Goal: Information Seeking & Learning: Check status

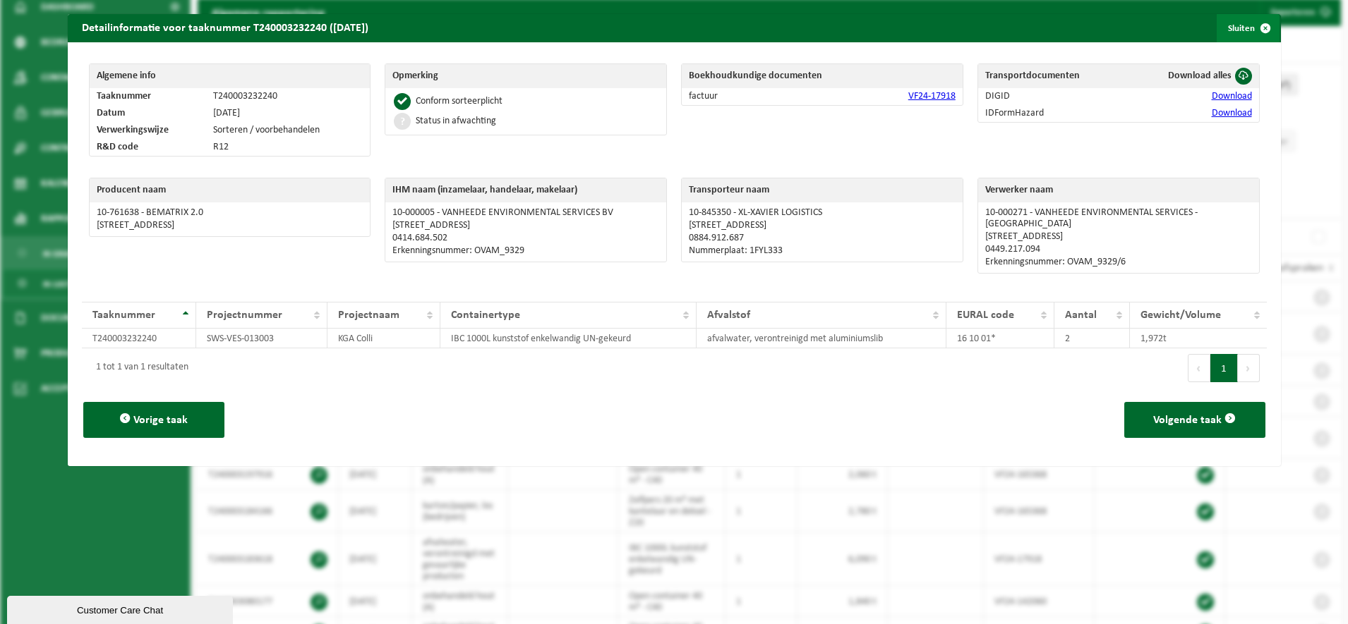
click at [1251, 28] on span "button" at bounding box center [1265, 28] width 28 height 28
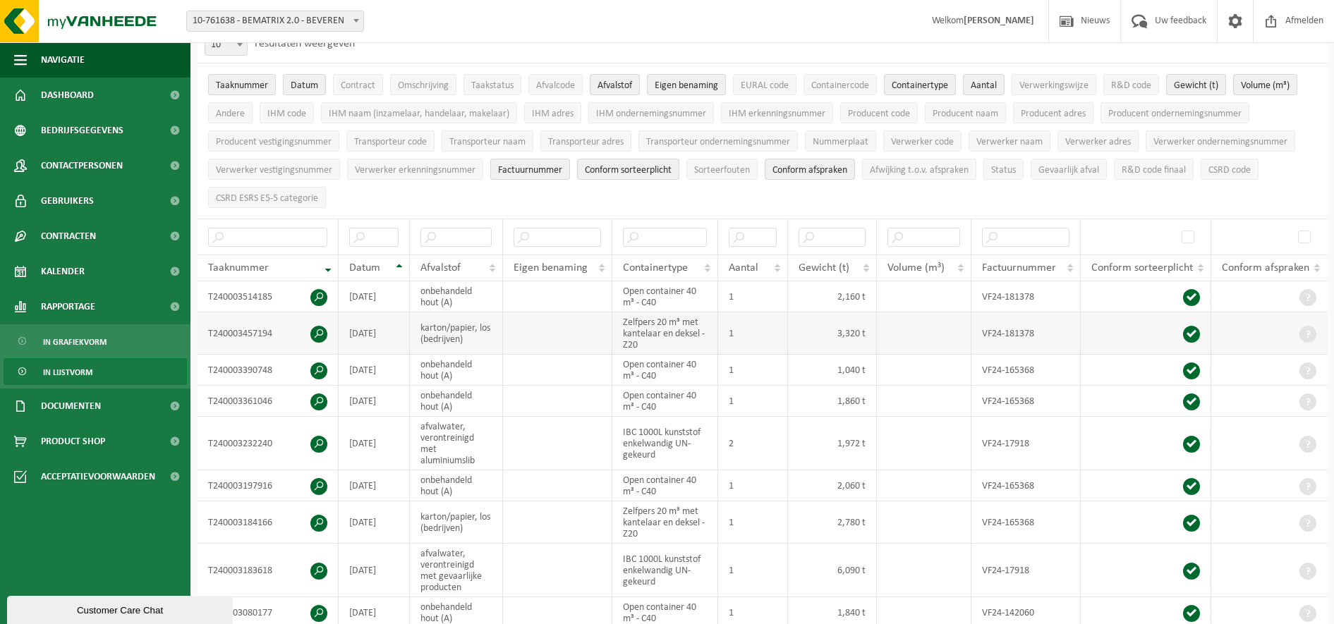
scroll to position [176, 0]
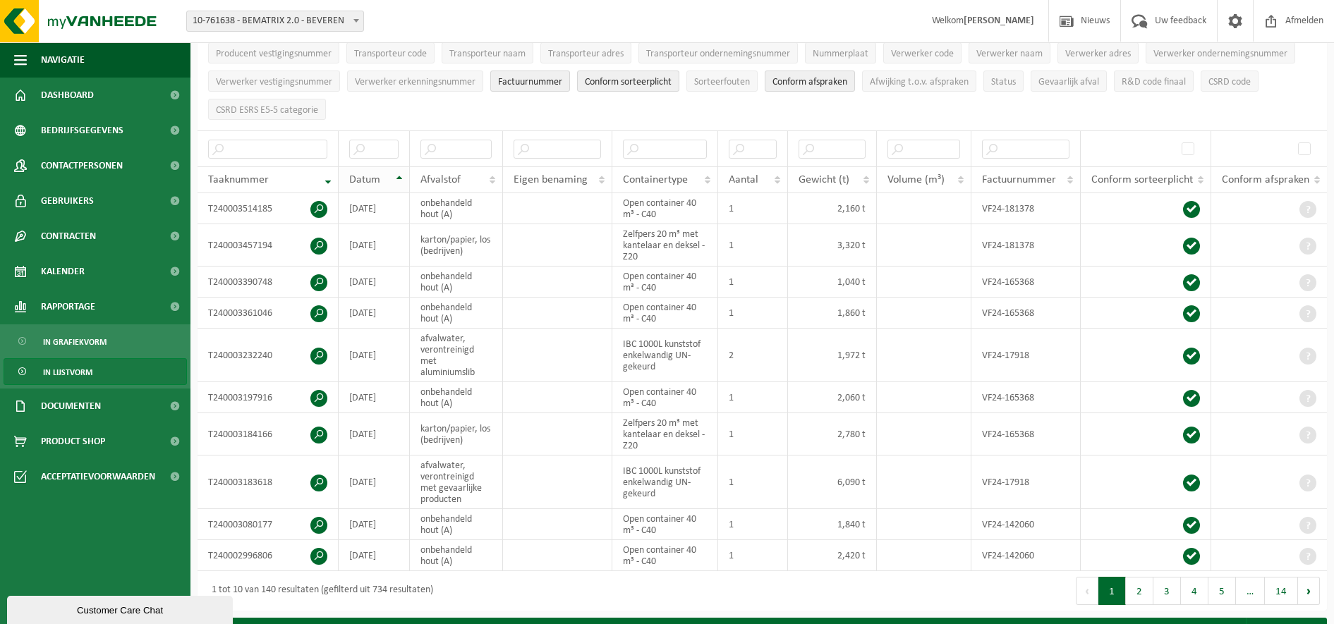
click at [399, 176] on th "Datum" at bounding box center [374, 180] width 71 height 27
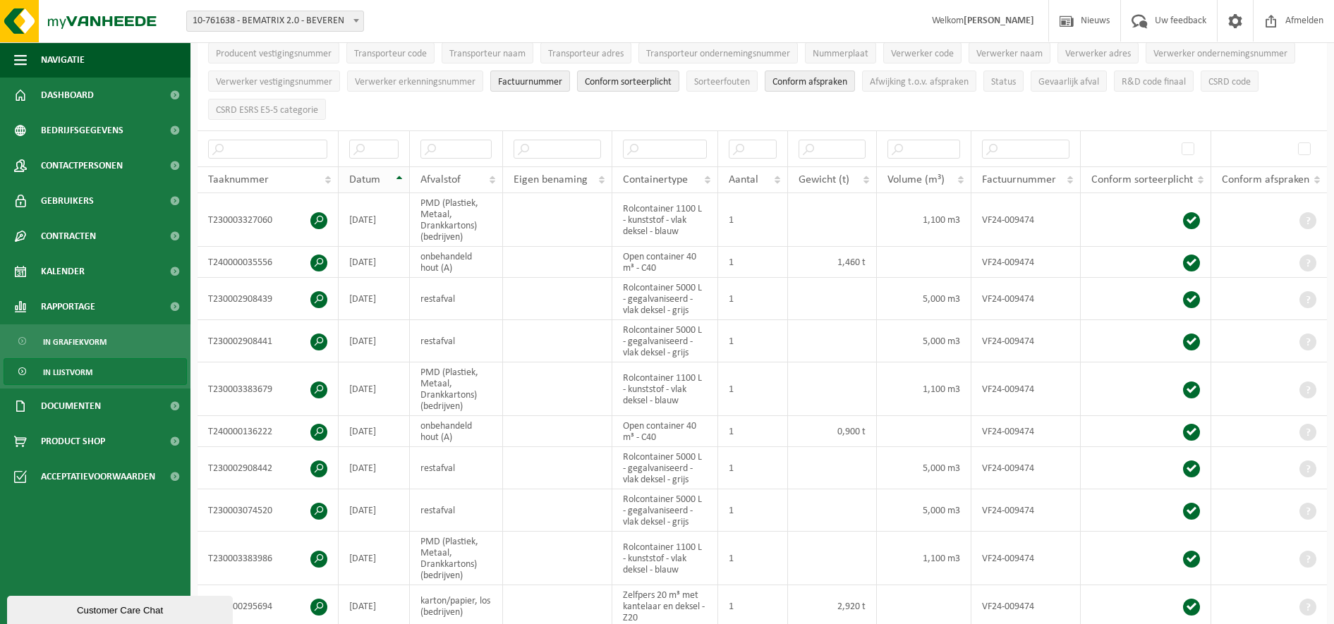
click at [399, 176] on th "Datum" at bounding box center [374, 180] width 71 height 27
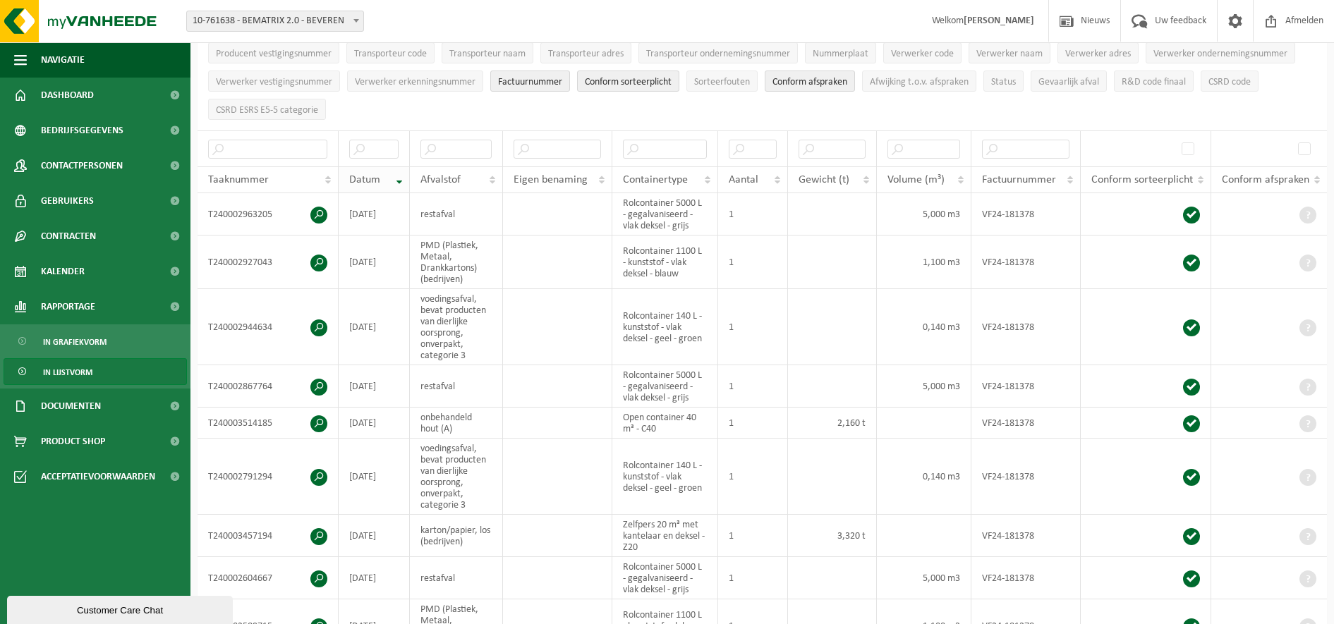
click at [384, 176] on div "Datum" at bounding box center [370, 179] width 42 height 11
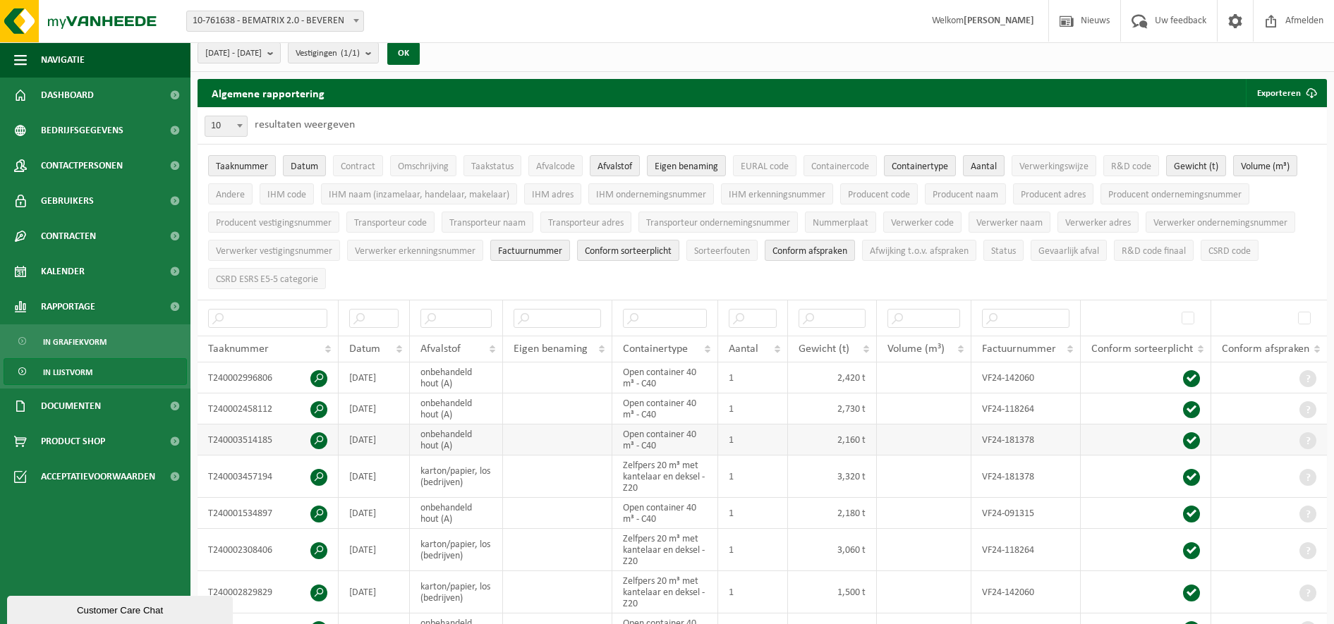
scroll to position [0, 0]
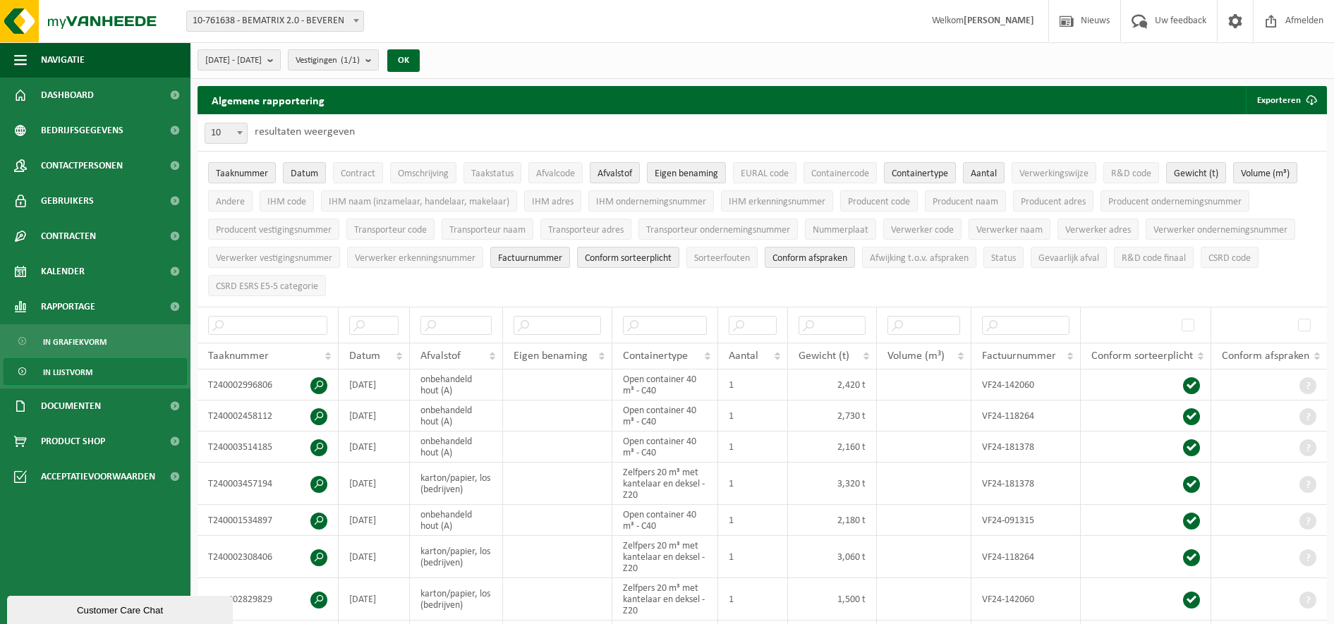
click at [243, 134] on span at bounding box center [240, 132] width 14 height 18
select select "50"
click at [80, 373] on span "In lijstvorm" at bounding box center [67, 372] width 49 height 27
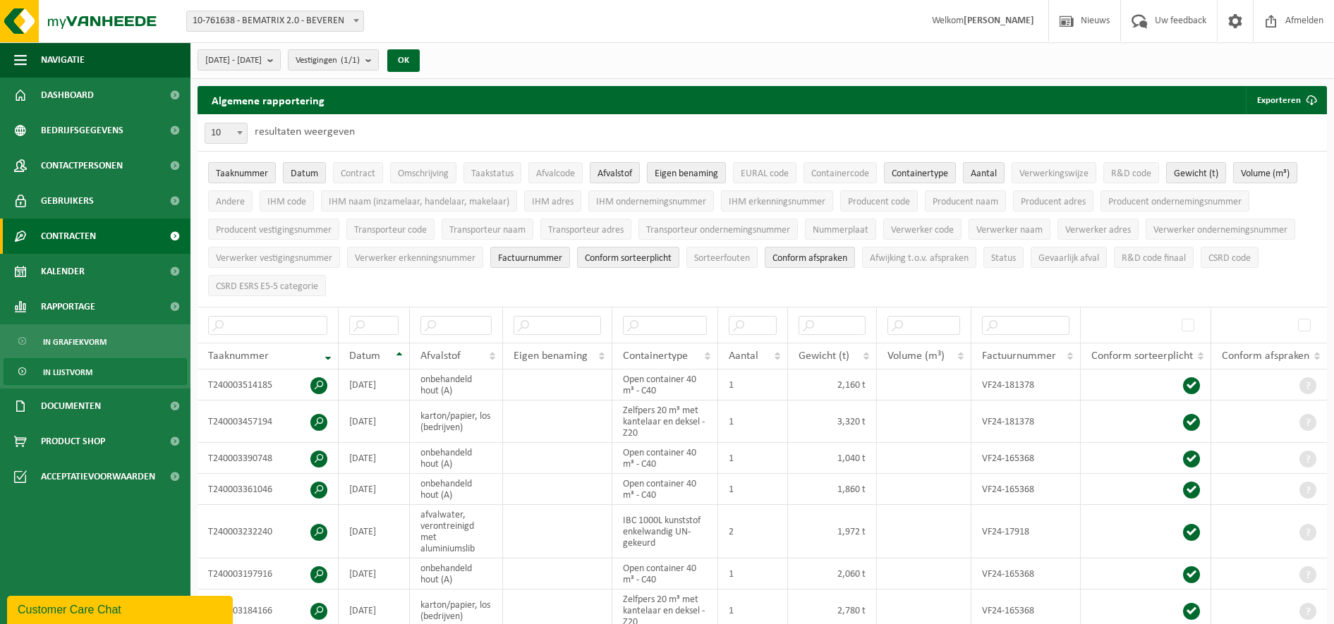
click at [171, 234] on span at bounding box center [175, 236] width 32 height 35
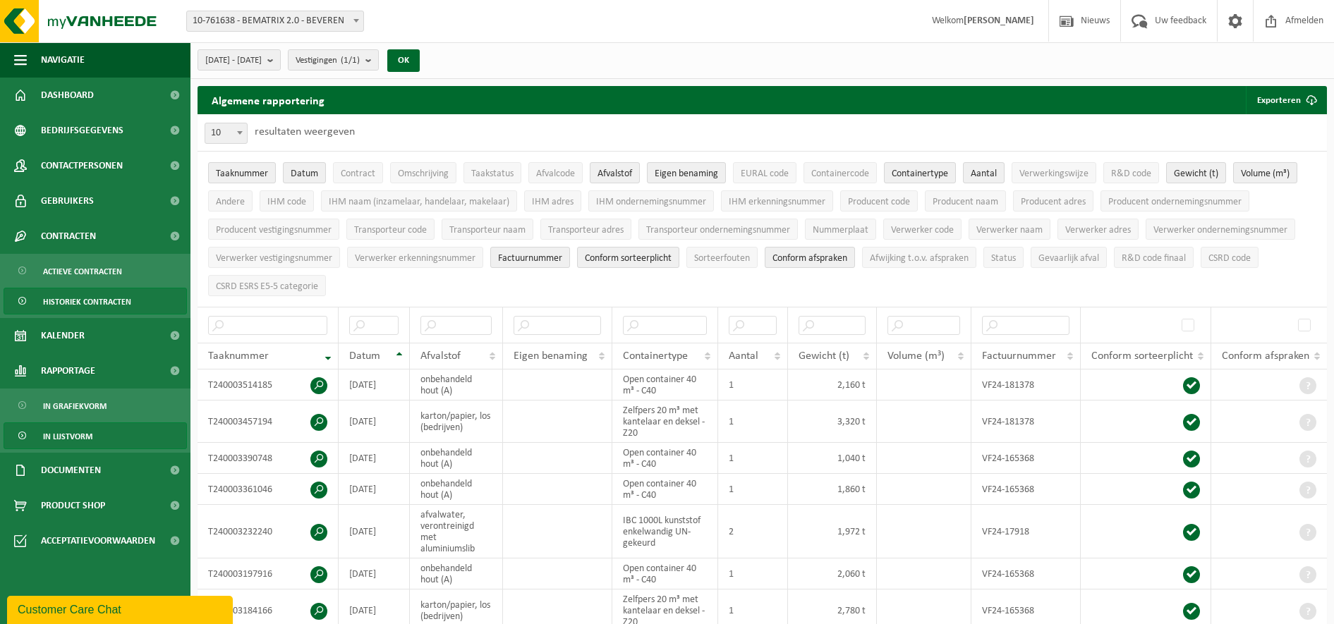
click at [25, 299] on span at bounding box center [23, 302] width 11 height 27
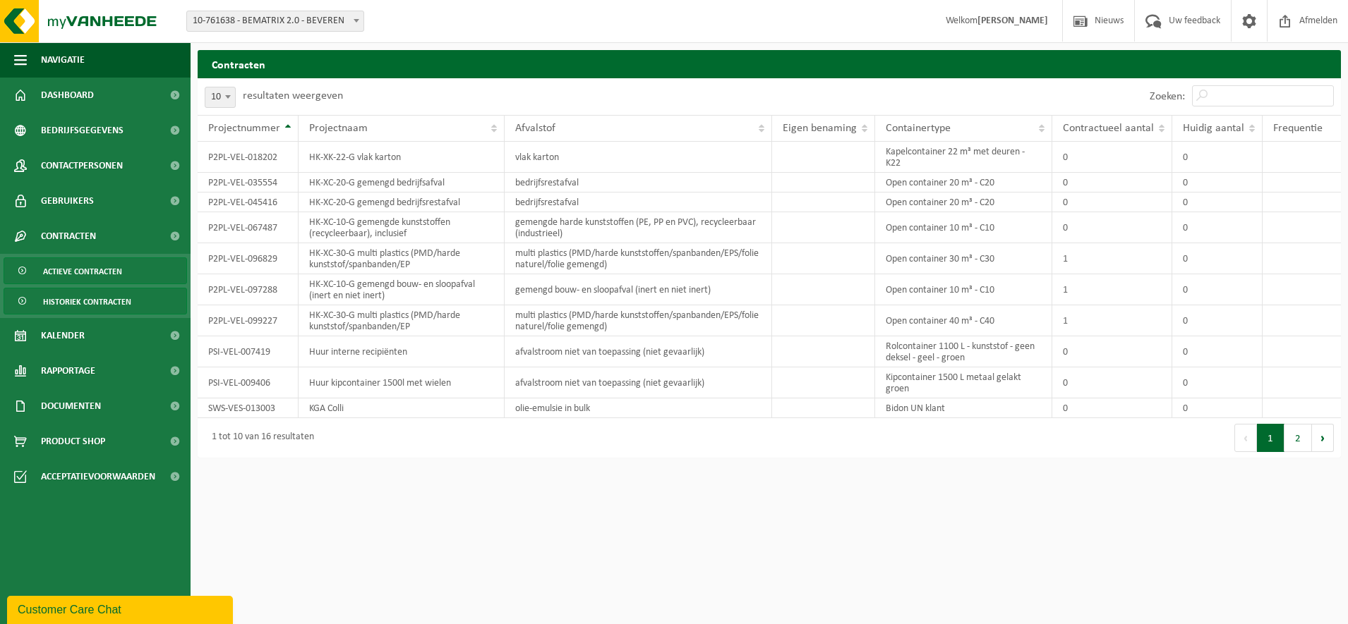
click at [99, 278] on span "Actieve contracten" at bounding box center [82, 271] width 79 height 27
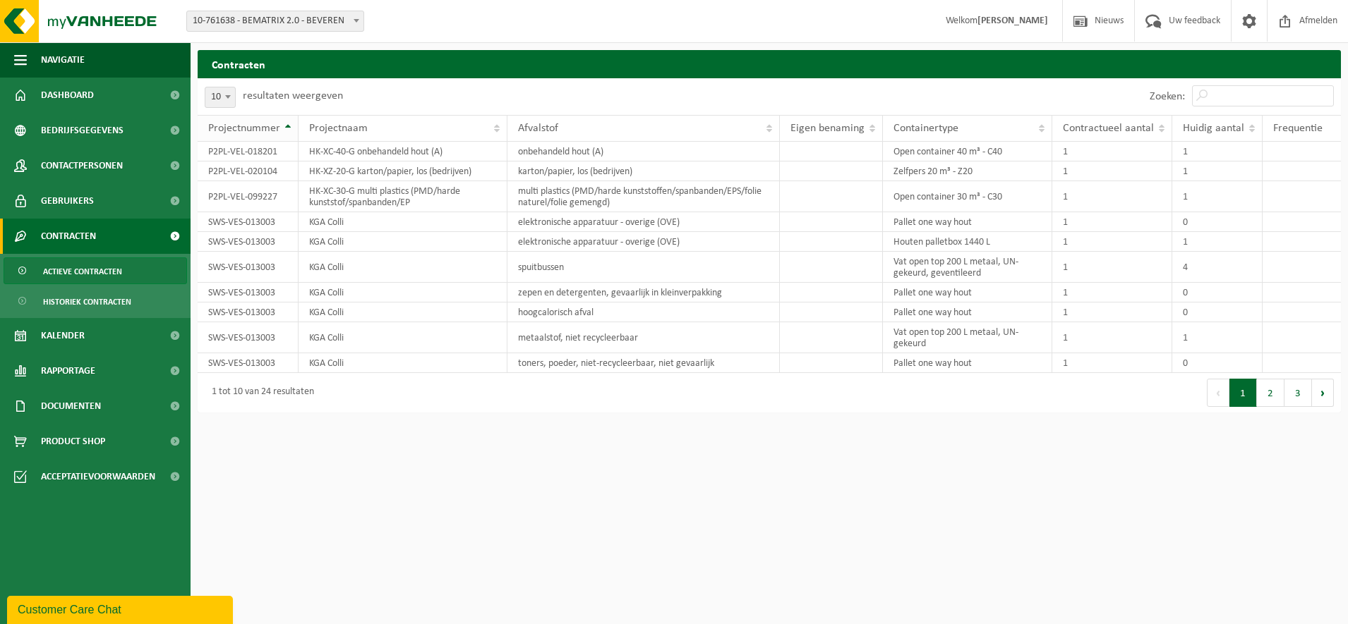
click at [288, 126] on th "Projectnummer" at bounding box center [248, 128] width 101 height 27
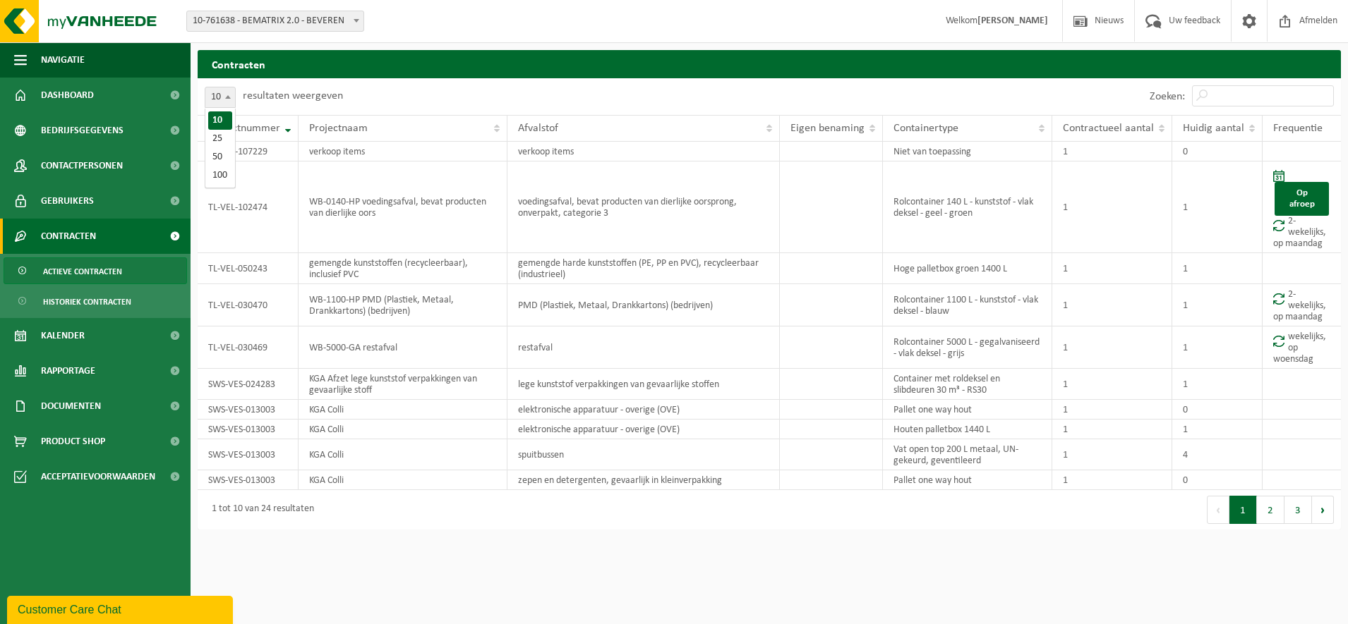
click at [229, 102] on span at bounding box center [228, 96] width 14 height 18
select select "50"
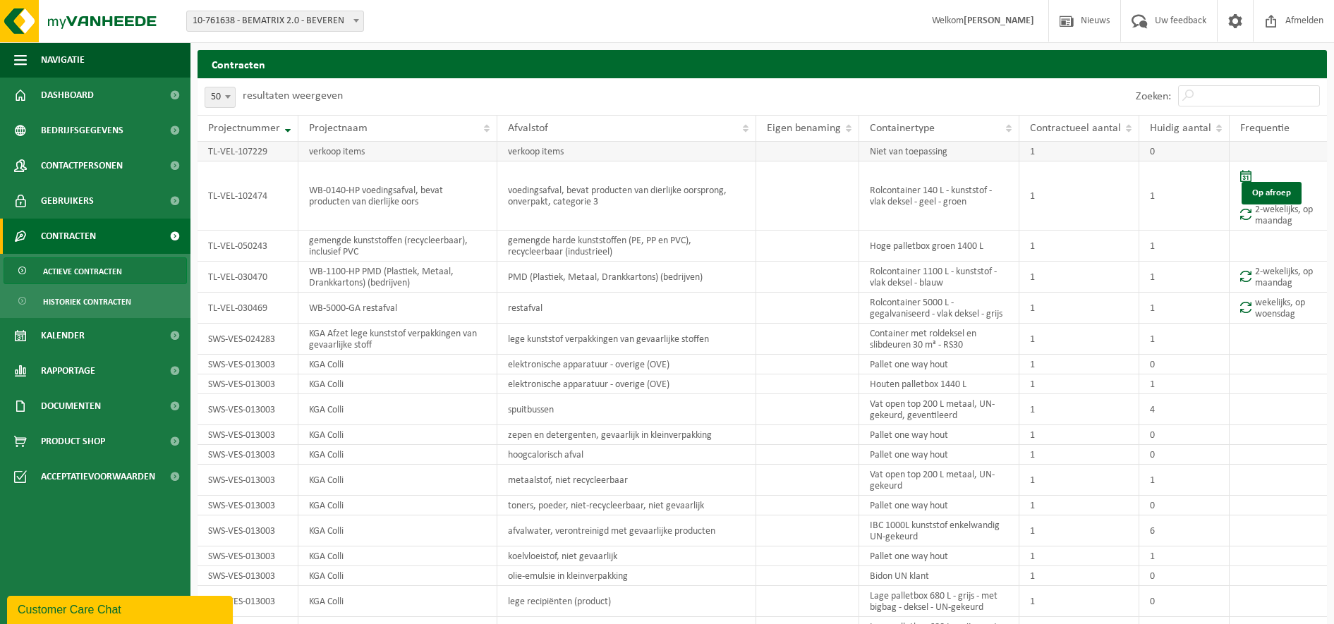
click at [236, 158] on td "TL-VEL-107229" at bounding box center [248, 152] width 101 height 20
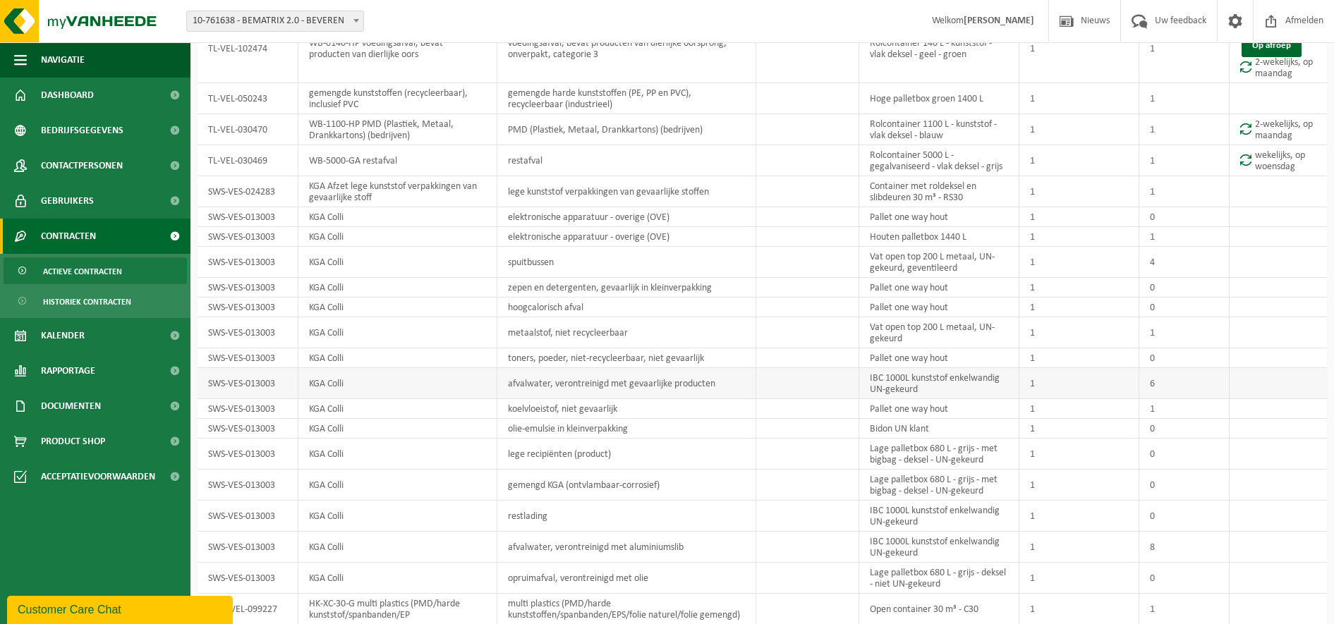
scroll to position [176, 0]
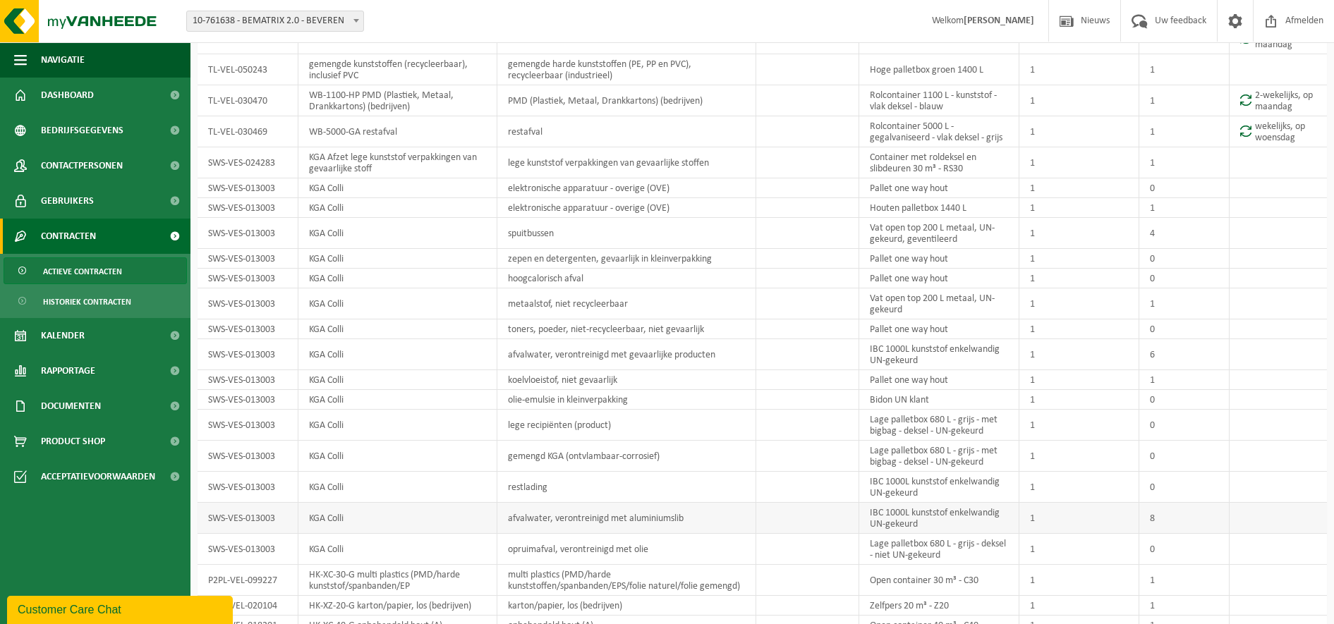
click at [660, 520] on td "afvalwater, verontreinigd met aluminiumslib" at bounding box center [626, 518] width 259 height 31
click at [926, 526] on td "IBC 1000L kunststof enkelwandig UN-gekeurd" at bounding box center [939, 518] width 160 height 31
click at [255, 526] on td "SWS-VES-013003" at bounding box center [248, 518] width 101 height 31
click at [260, 518] on td "SWS-VES-013003" at bounding box center [248, 518] width 101 height 31
drag, startPoint x: 213, startPoint y: 519, endPoint x: 287, endPoint y: 521, distance: 74.1
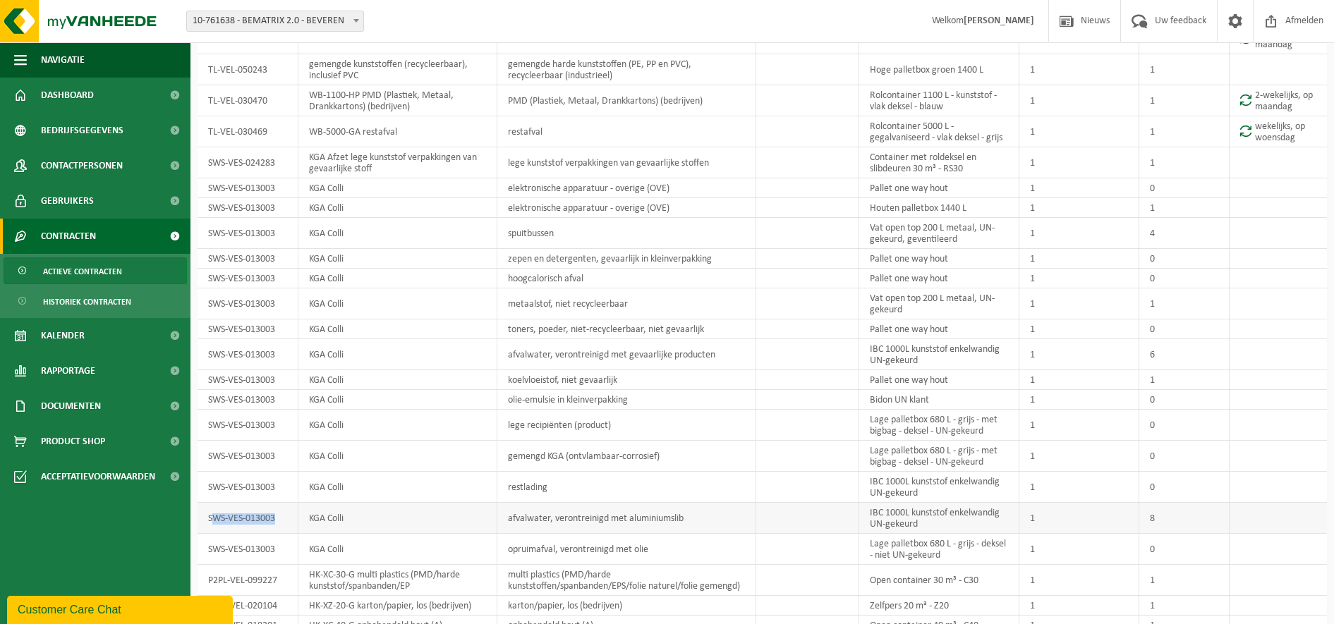
click at [287, 521] on td "SWS-VES-013003" at bounding box center [248, 518] width 101 height 31
drag, startPoint x: 287, startPoint y: 521, endPoint x: 220, endPoint y: 517, distance: 67.2
click at [220, 517] on td "SWS-VES-013003" at bounding box center [248, 518] width 101 height 31
click at [953, 520] on td "IBC 1000L kunststof enkelwandig UN-gekeurd" at bounding box center [939, 518] width 160 height 31
click at [1027, 517] on td "1" at bounding box center [1080, 518] width 120 height 31
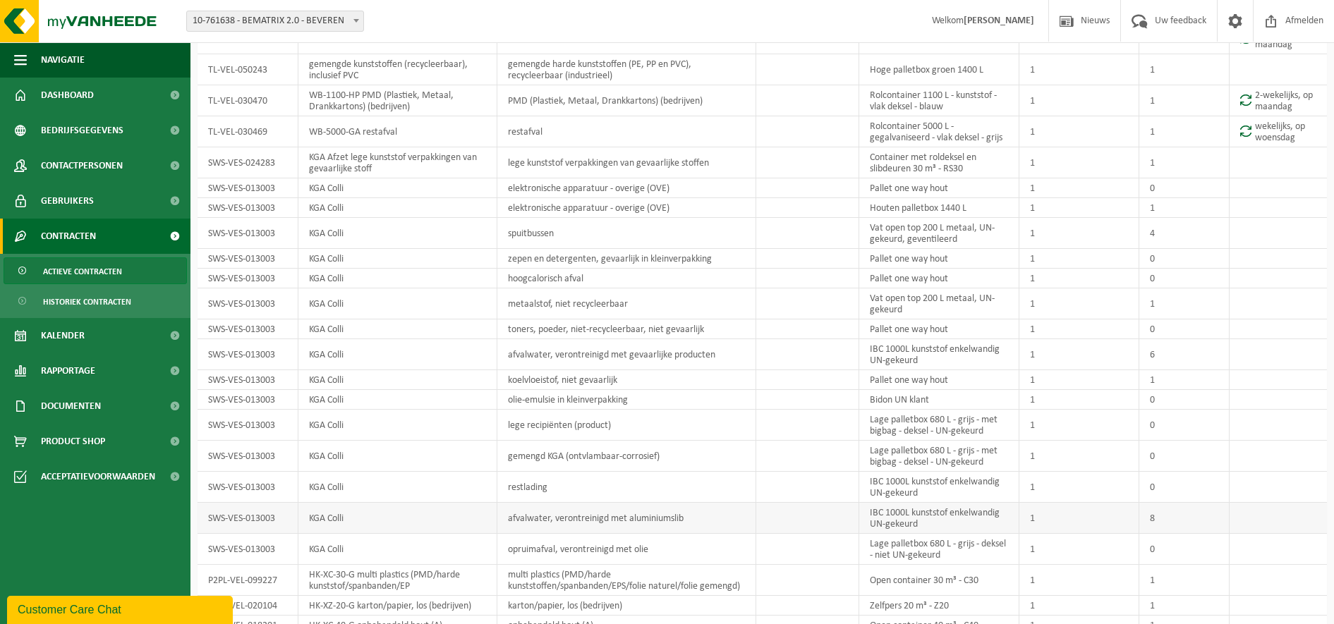
click at [1153, 516] on td "8" at bounding box center [1185, 518] width 90 height 31
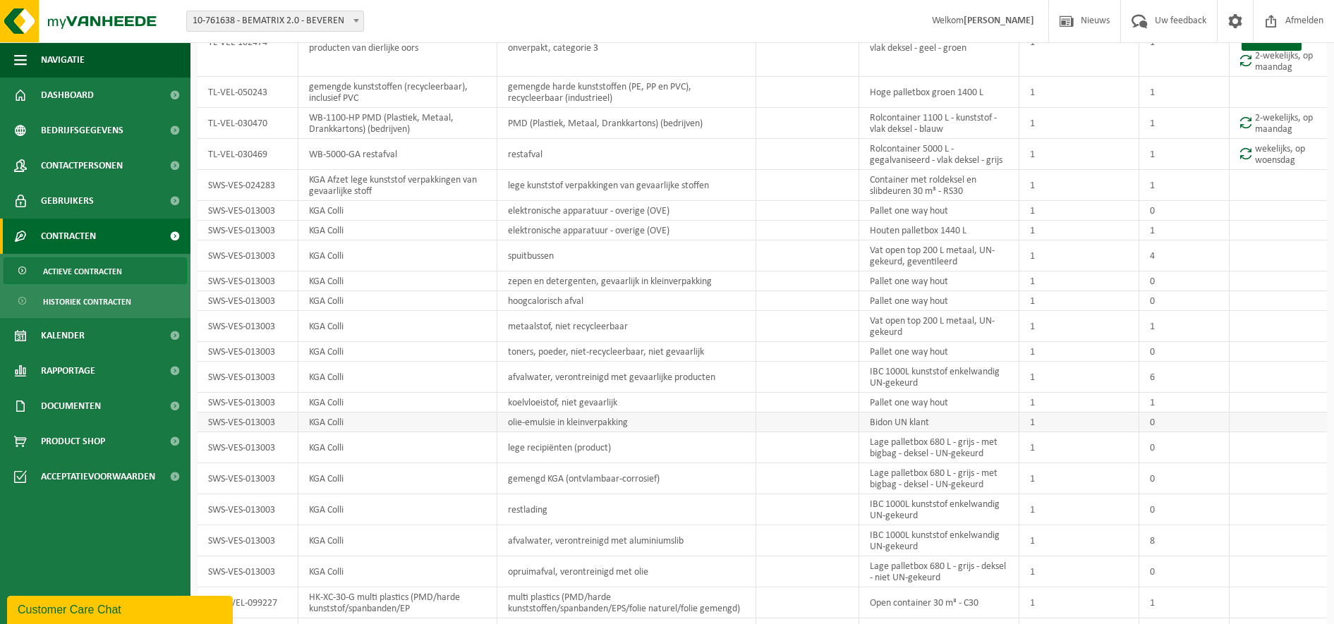
scroll to position [0, 0]
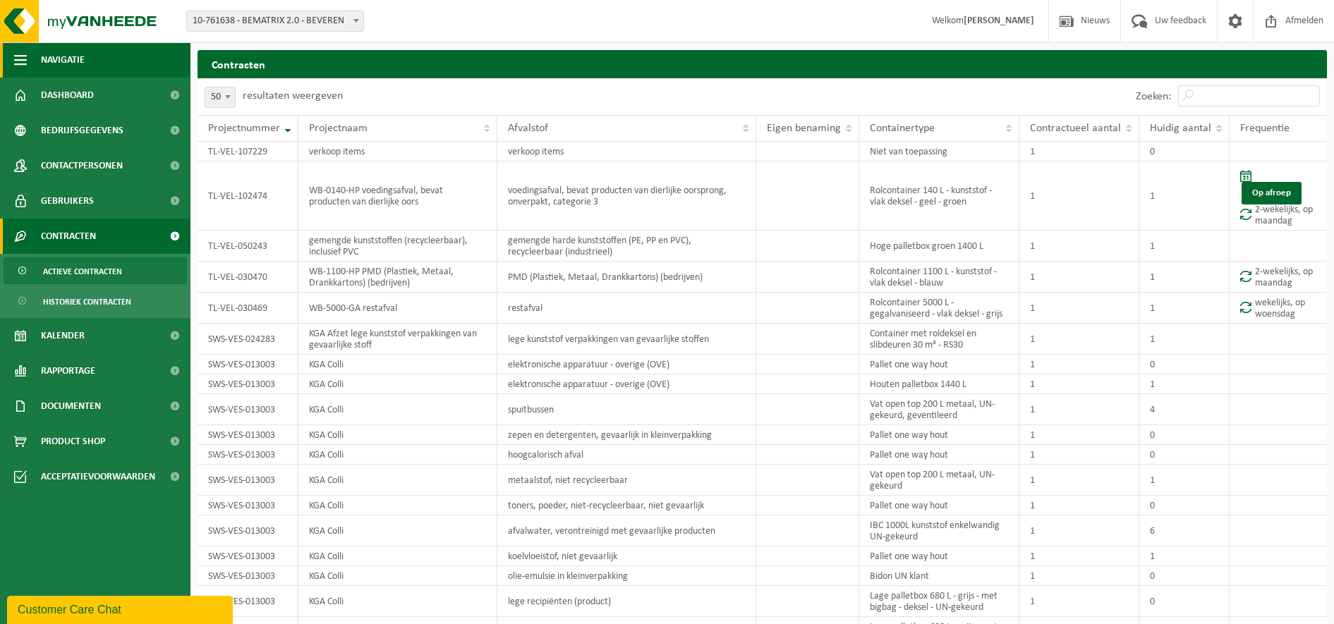
click at [16, 62] on span "button" at bounding box center [20, 59] width 13 height 35
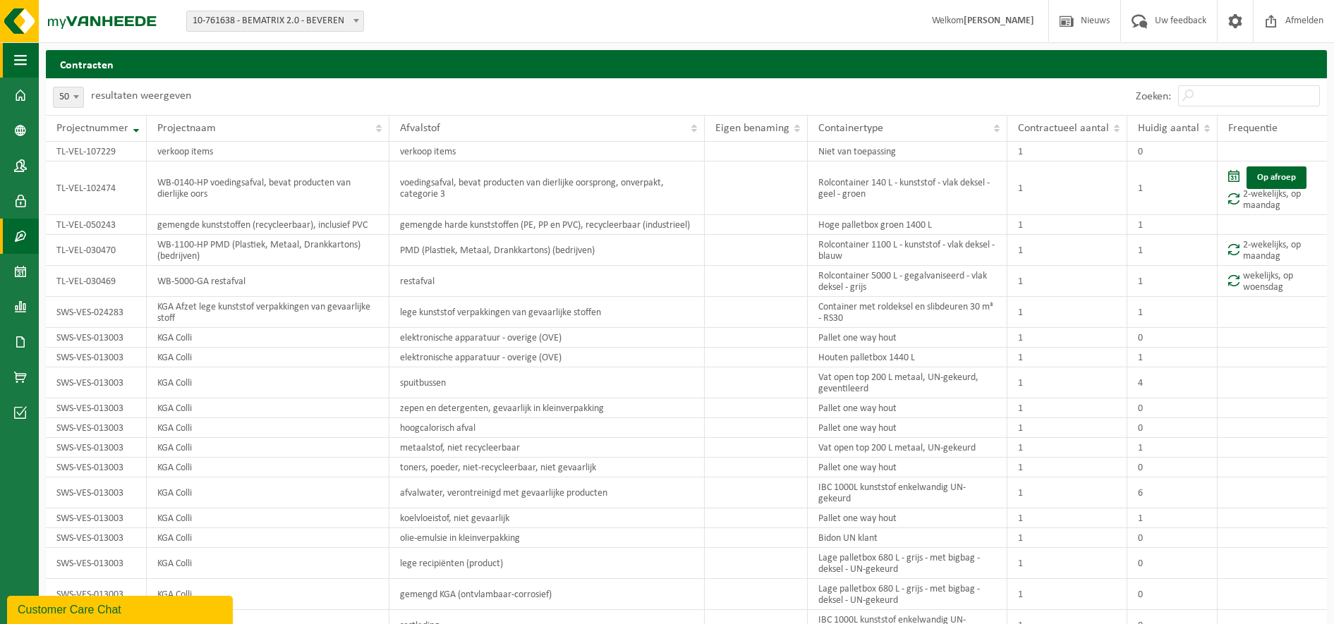
click at [16, 62] on span "button" at bounding box center [20, 59] width 13 height 35
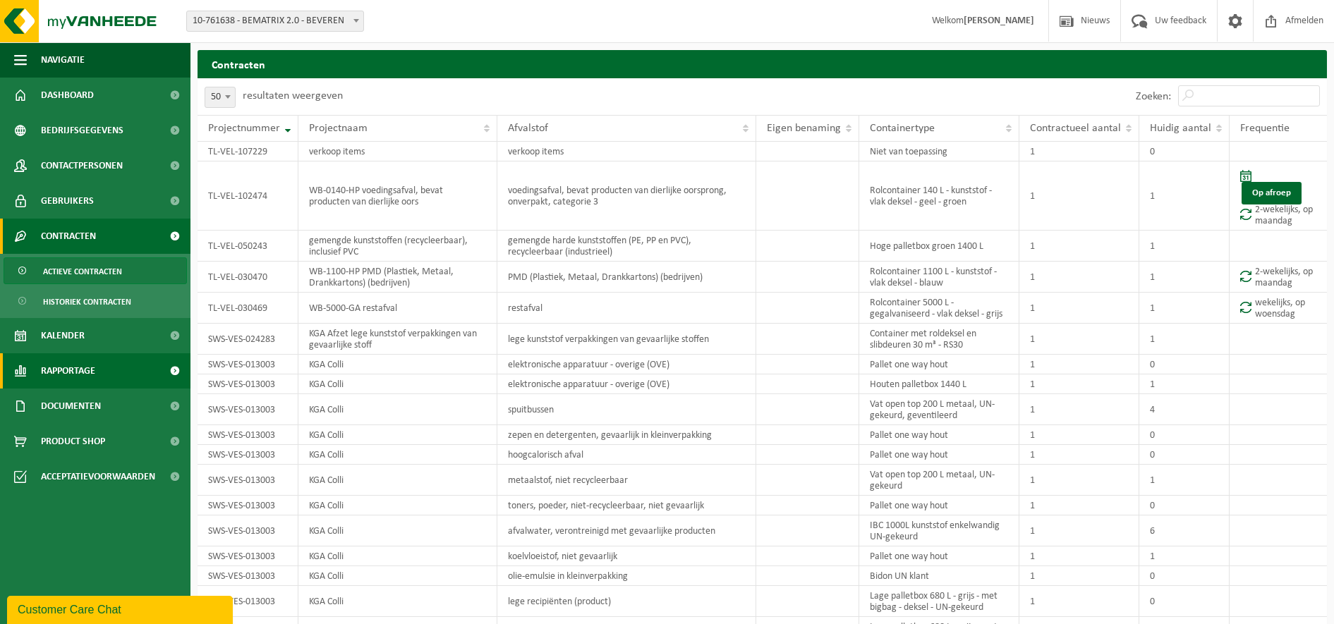
click at [92, 375] on span "Rapportage" at bounding box center [68, 371] width 54 height 35
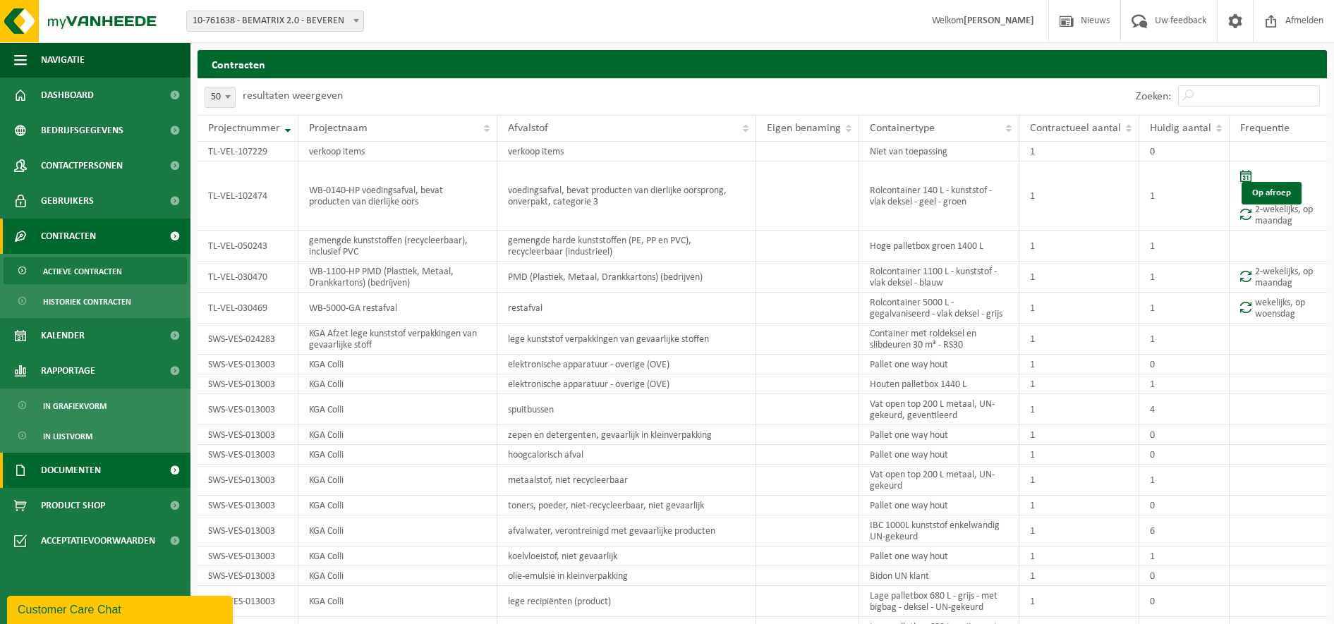
click at [140, 474] on link "Documenten" at bounding box center [95, 470] width 191 height 35
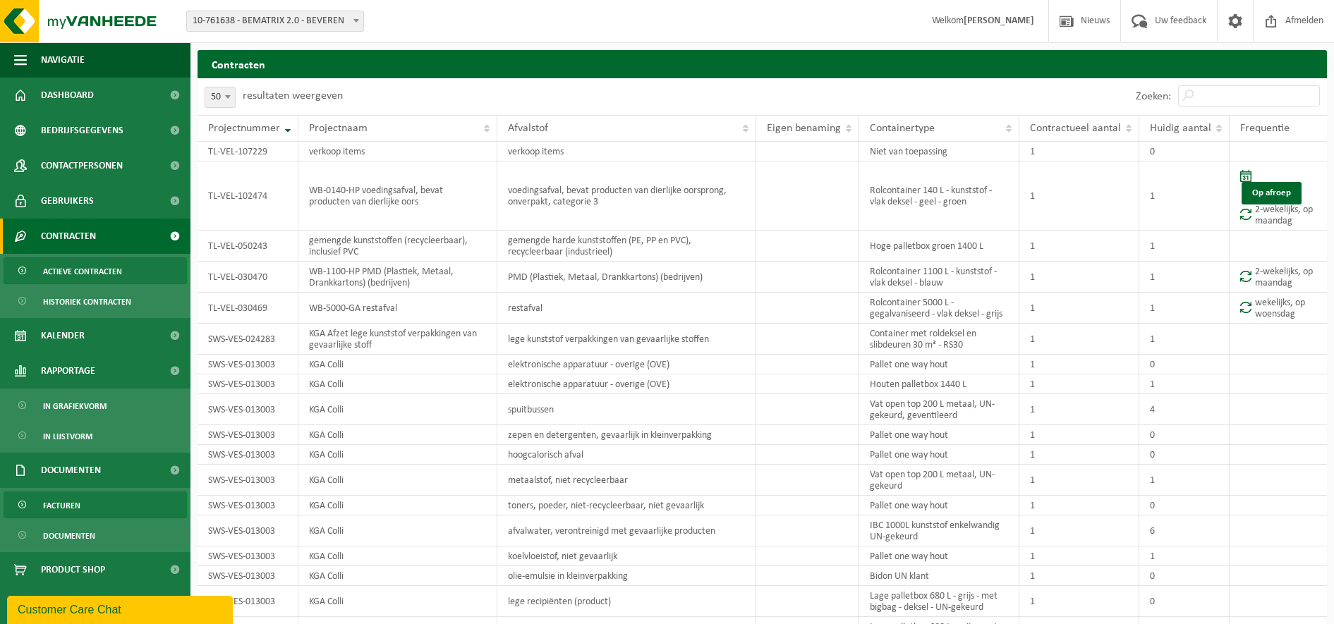
click at [23, 505] on span at bounding box center [23, 506] width 11 height 27
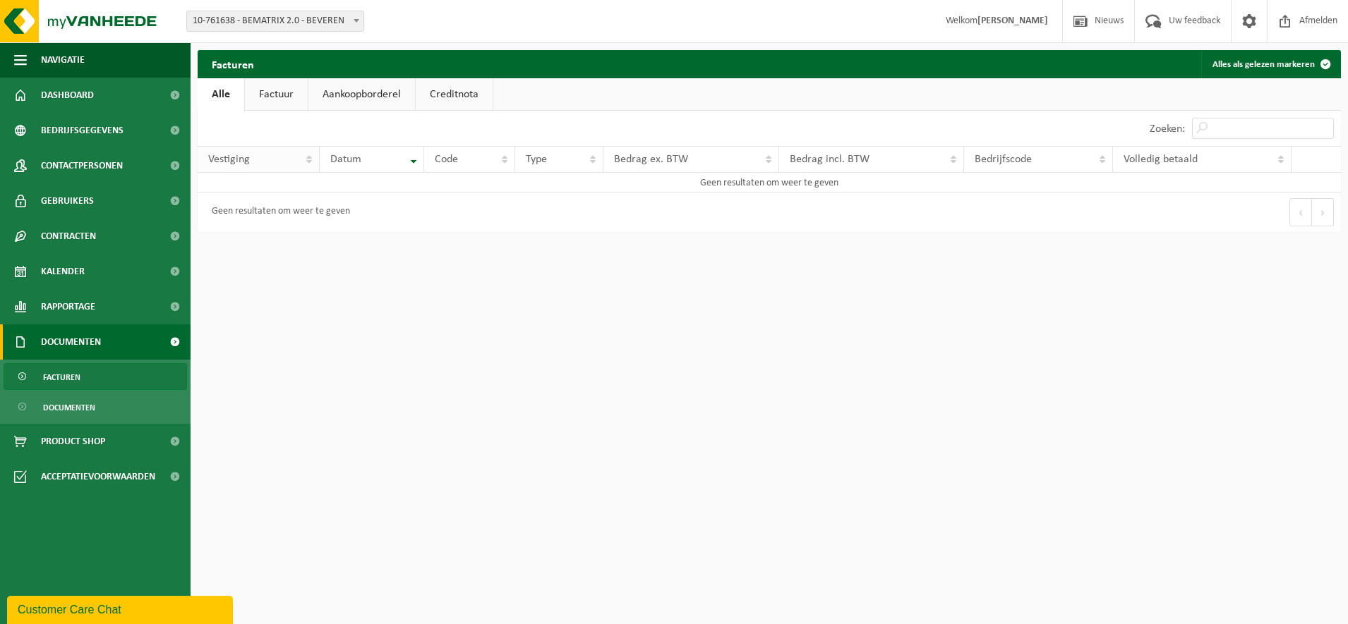
click at [308, 164] on th "Vestiging" at bounding box center [259, 159] width 122 height 27
click at [293, 102] on link "Factuur" at bounding box center [276, 94] width 63 height 32
click at [370, 106] on link "Aankoopborderel" at bounding box center [363, 94] width 107 height 32
click at [445, 102] on link "Creditnota" at bounding box center [460, 94] width 77 height 32
